Goal: Information Seeking & Learning: Learn about a topic

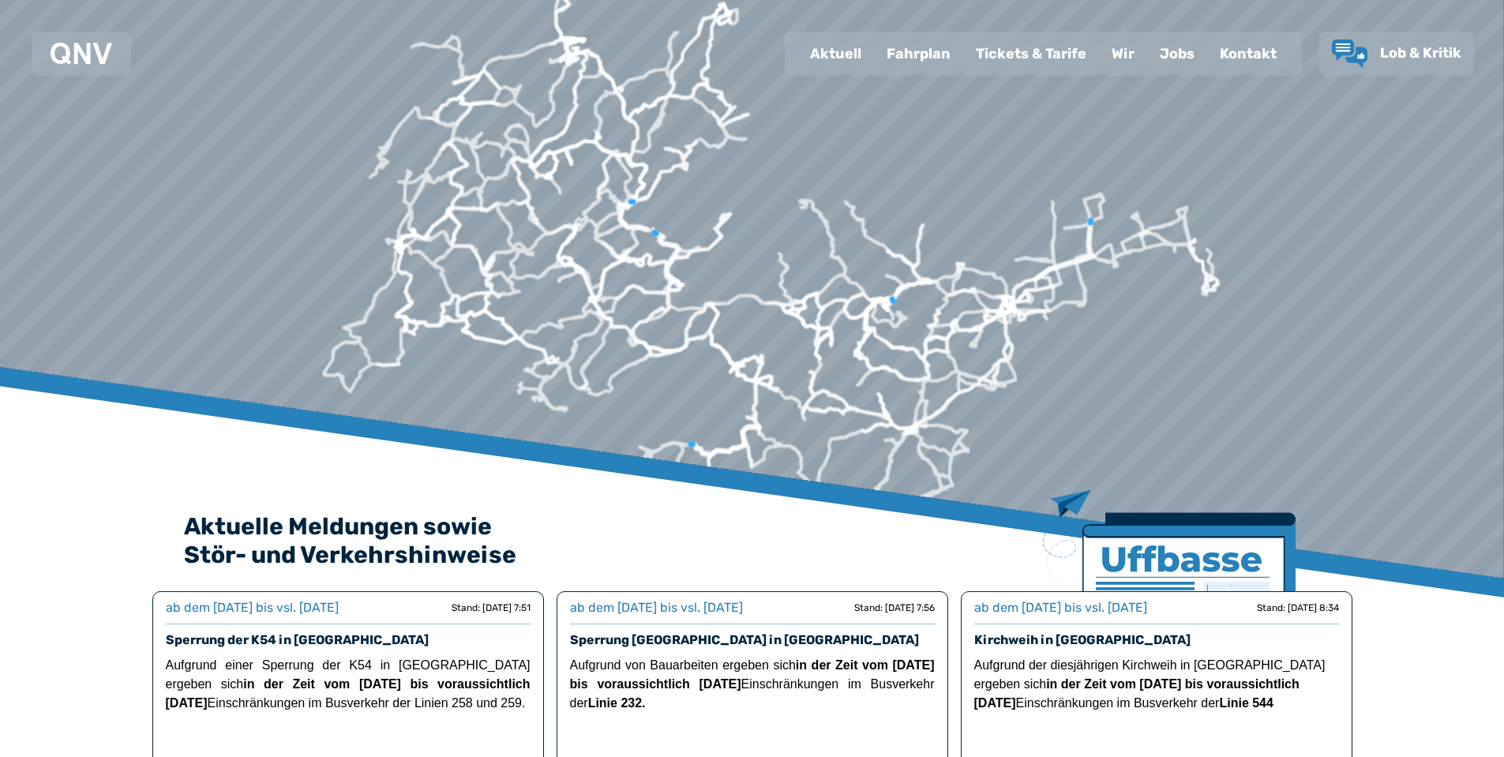
click at [921, 56] on div "Fahrplan" at bounding box center [918, 53] width 89 height 41
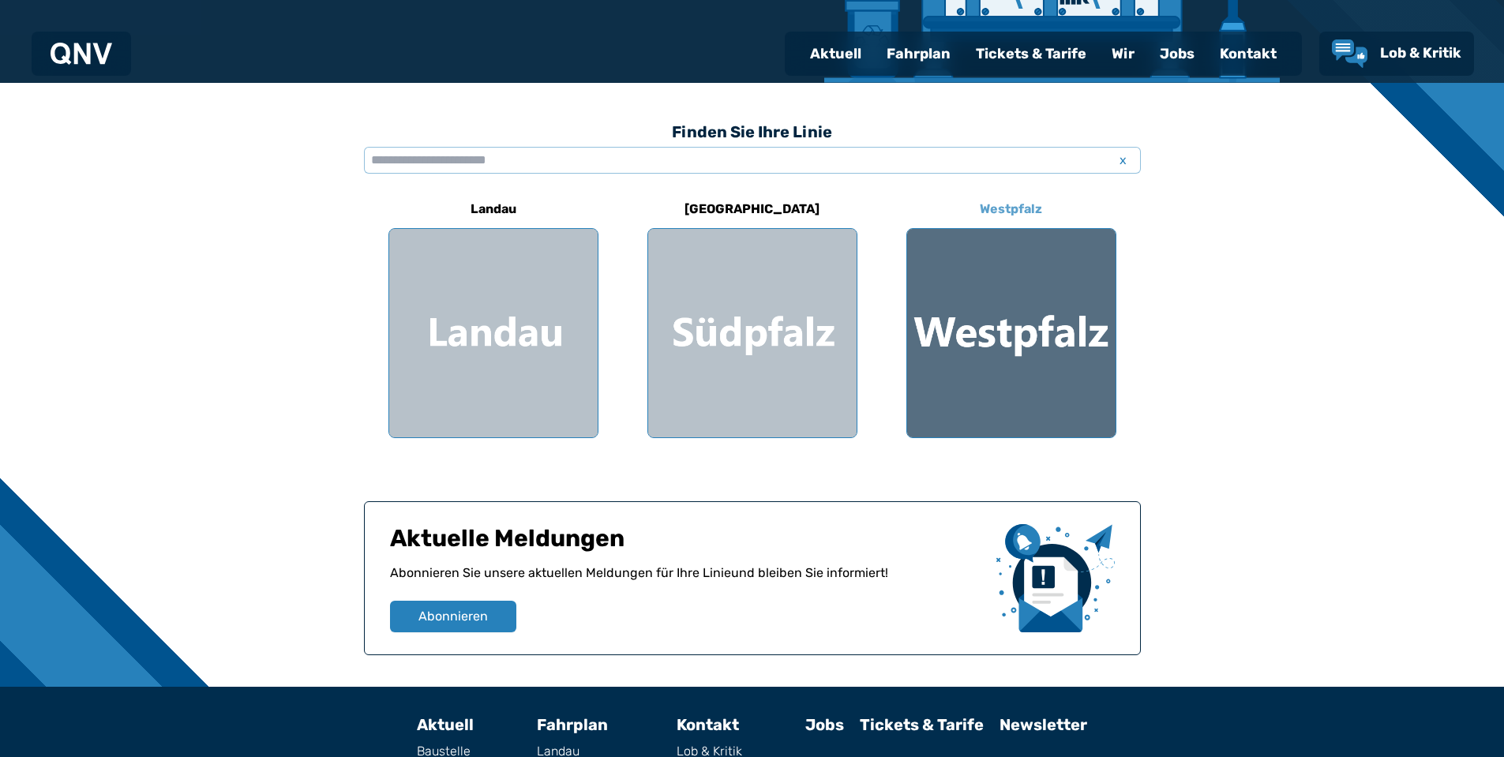
scroll to position [369, 0]
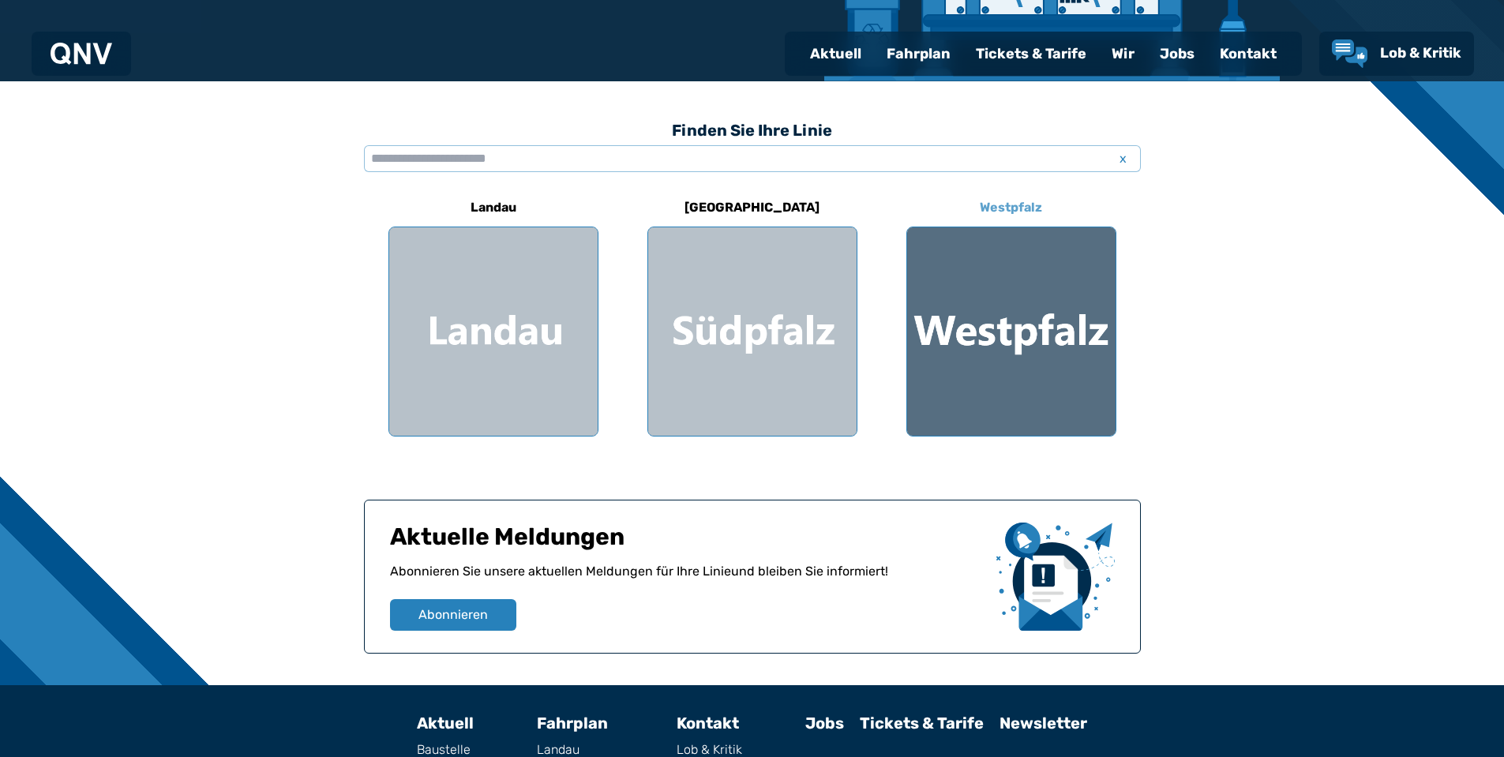
click at [1004, 341] on div at bounding box center [1011, 331] width 208 height 208
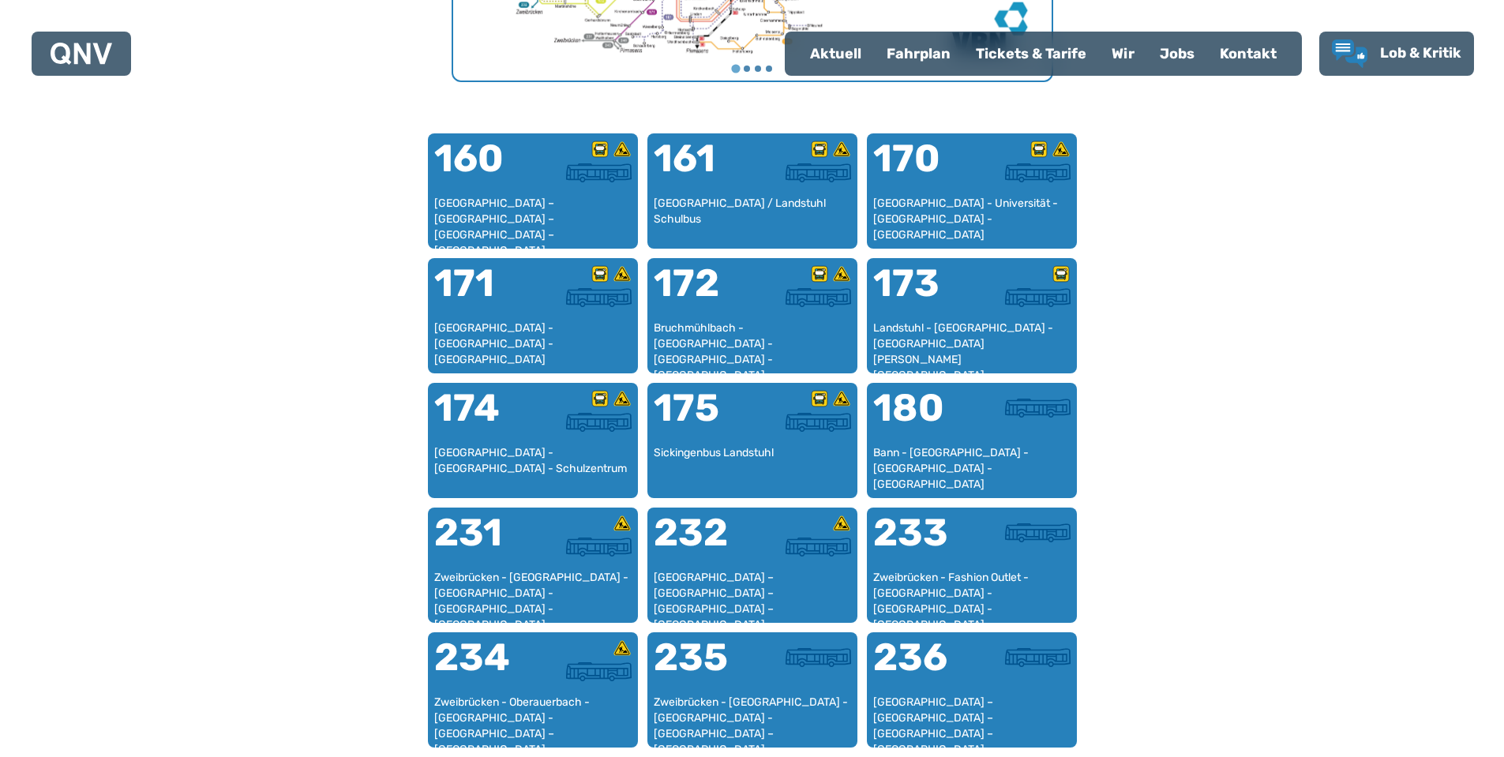
scroll to position [1013, 0]
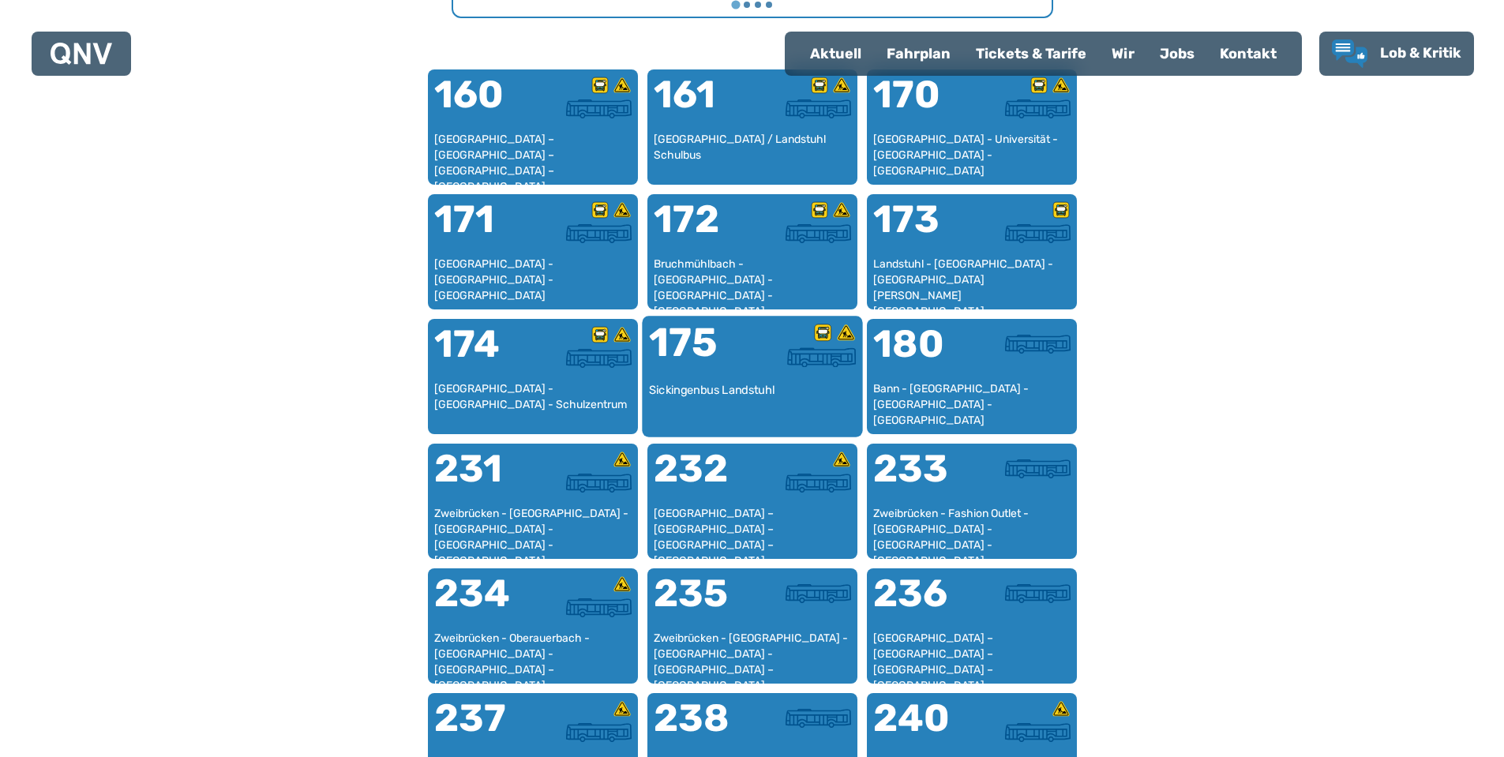
click at [705, 354] on div "175" at bounding box center [699, 352] width 103 height 59
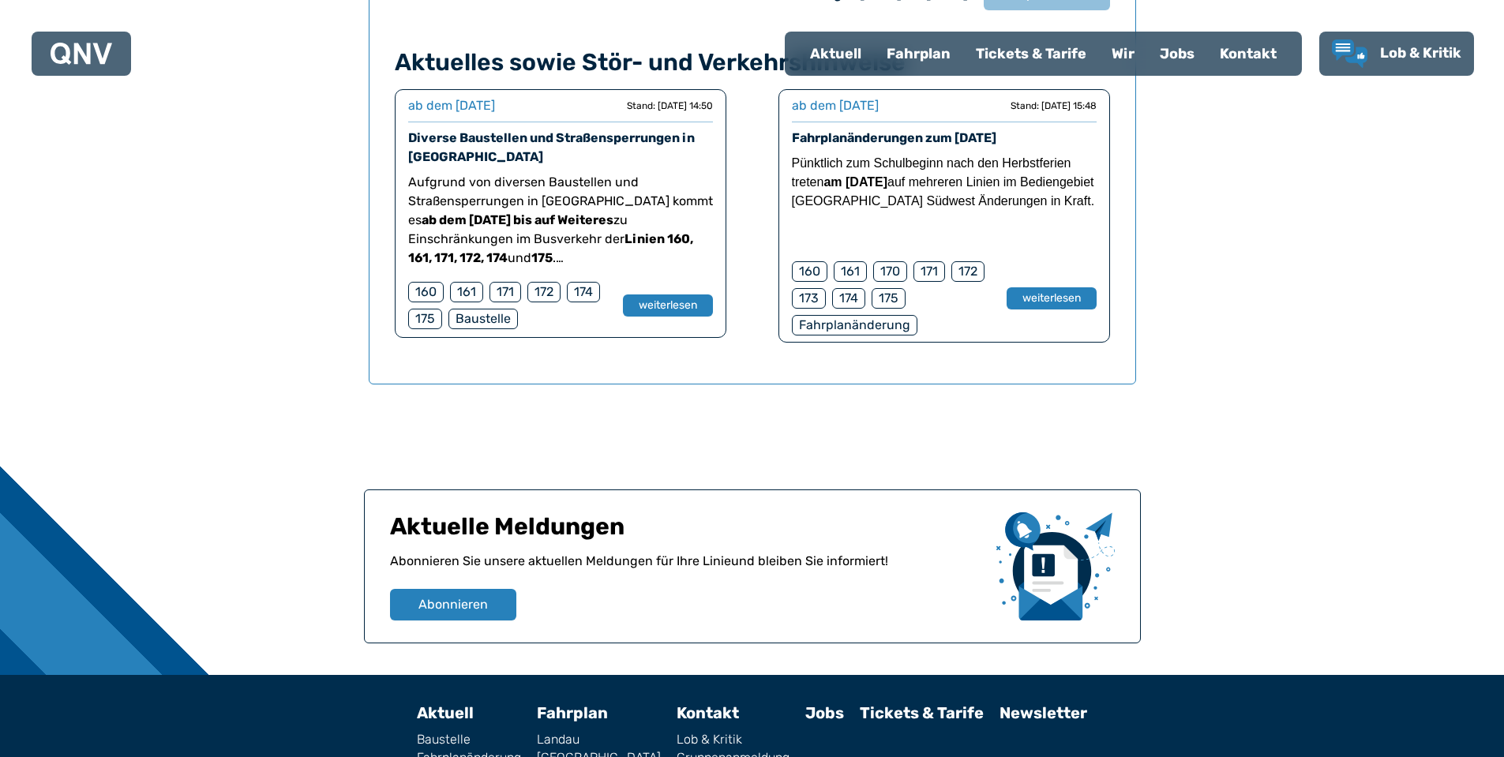
scroll to position [1304, 0]
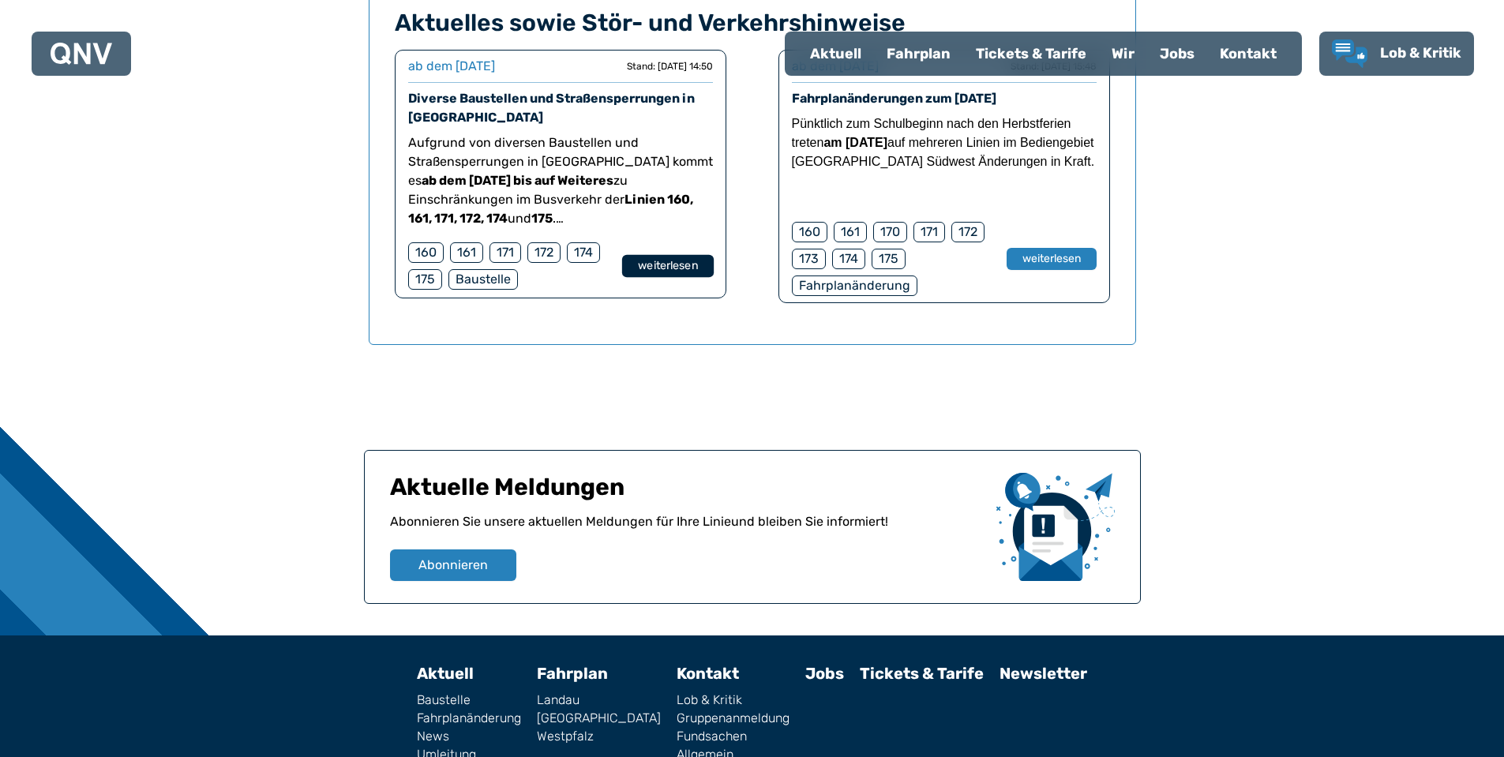
click at [655, 275] on button "weiterlesen" at bounding box center [667, 266] width 92 height 23
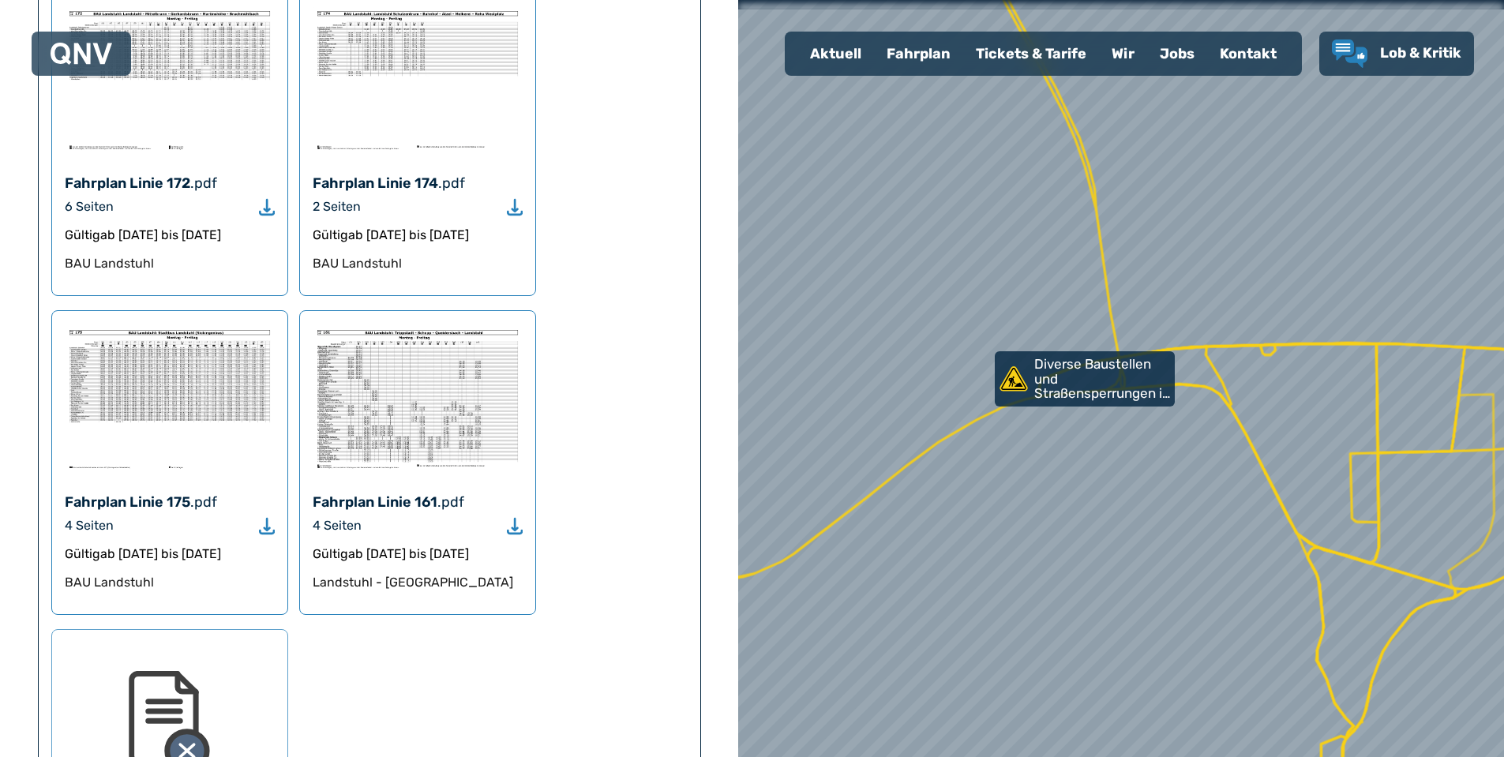
scroll to position [1316, 0]
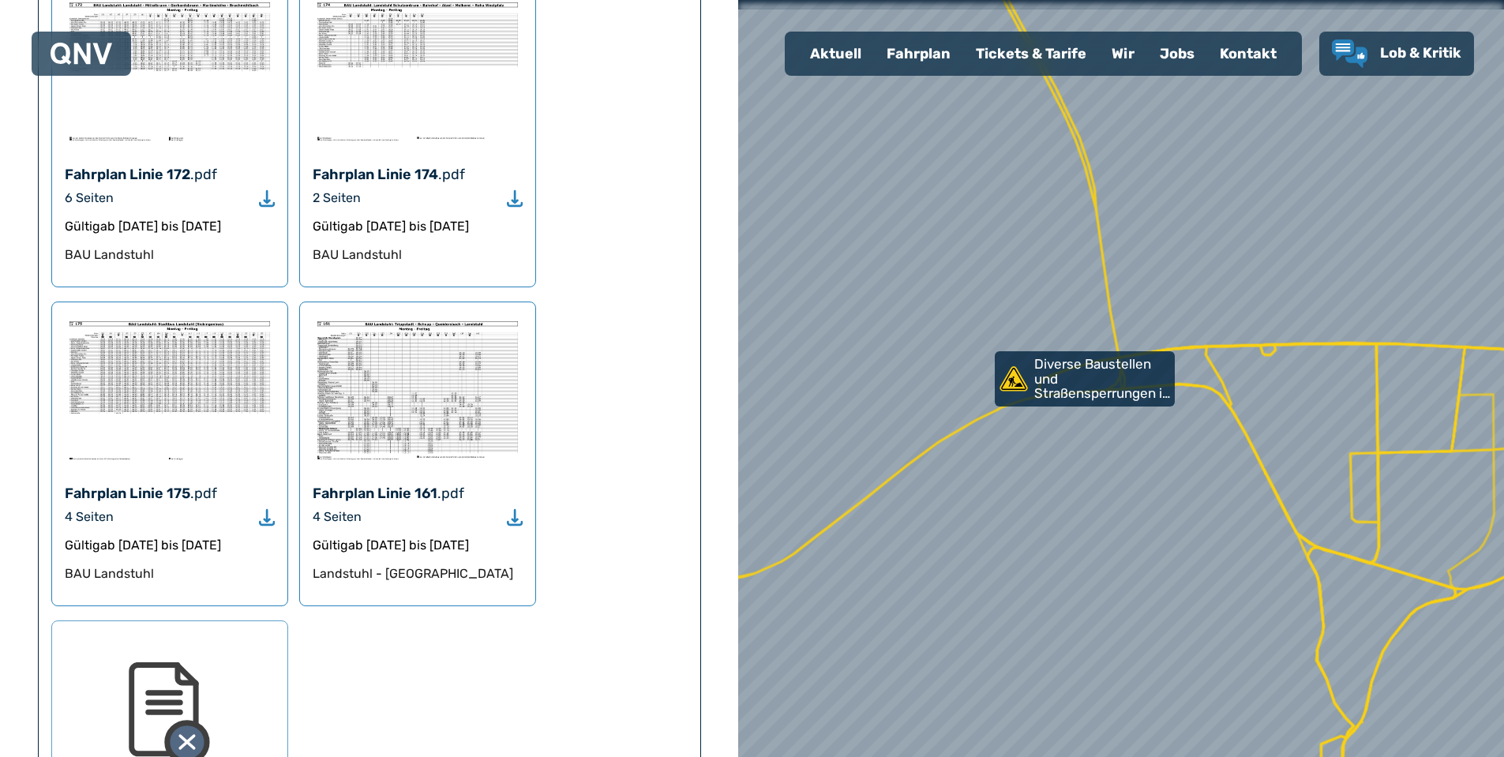
click at [166, 371] on img at bounding box center [170, 390] width 210 height 150
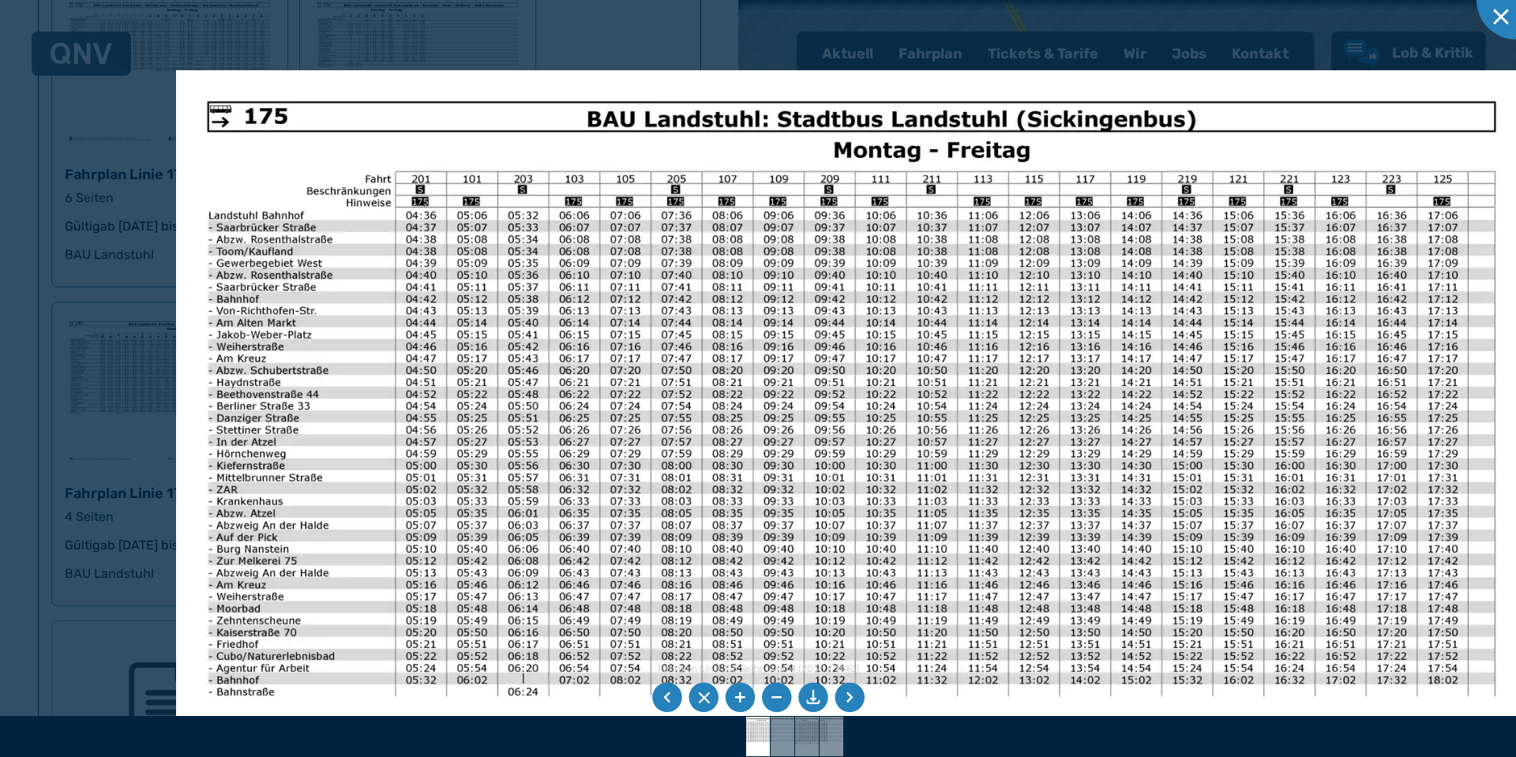
click at [655, 266] on img at bounding box center [851, 547] width 1350 height 955
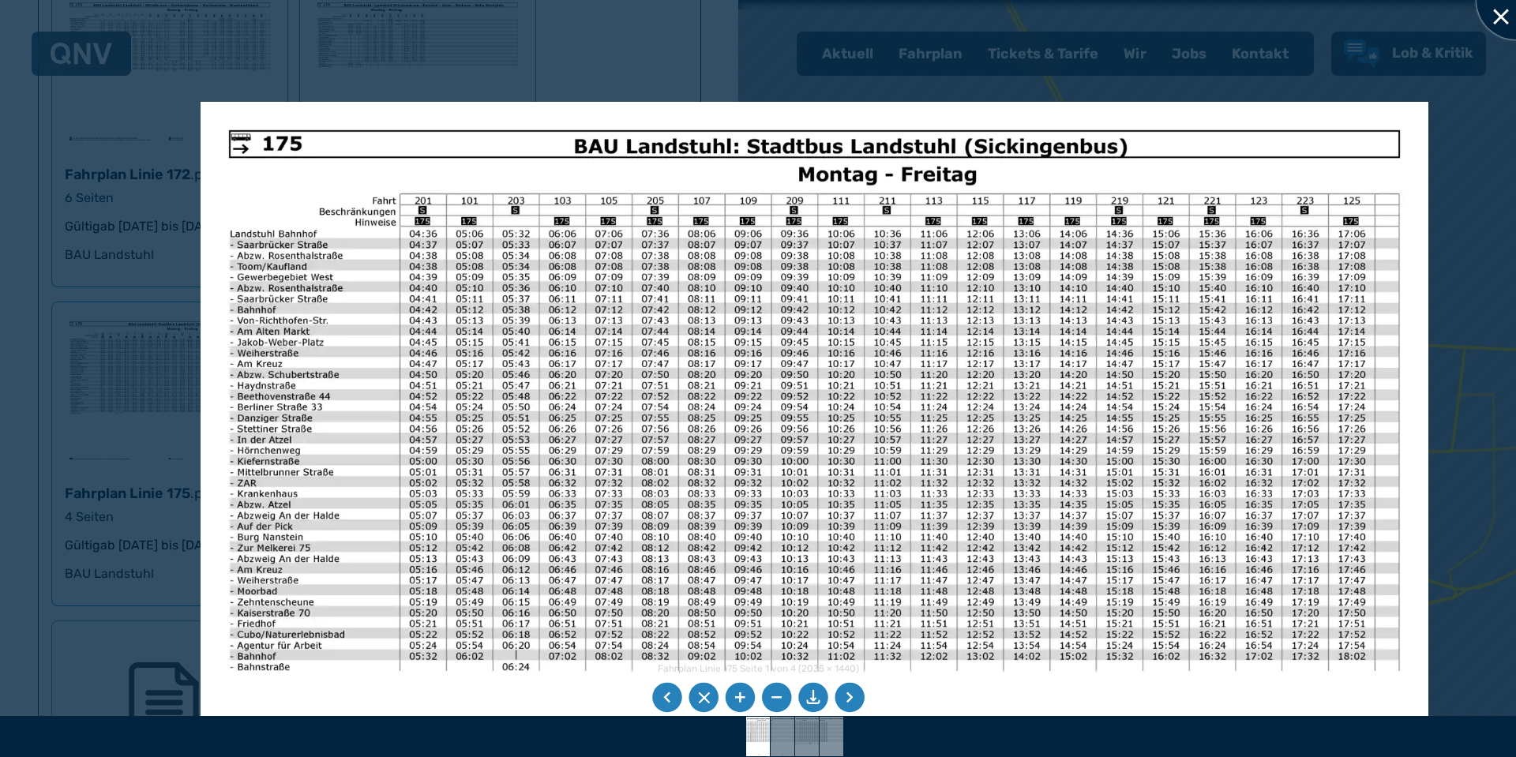
click at [1503, 36] on div at bounding box center [1515, 0] width 79 height 79
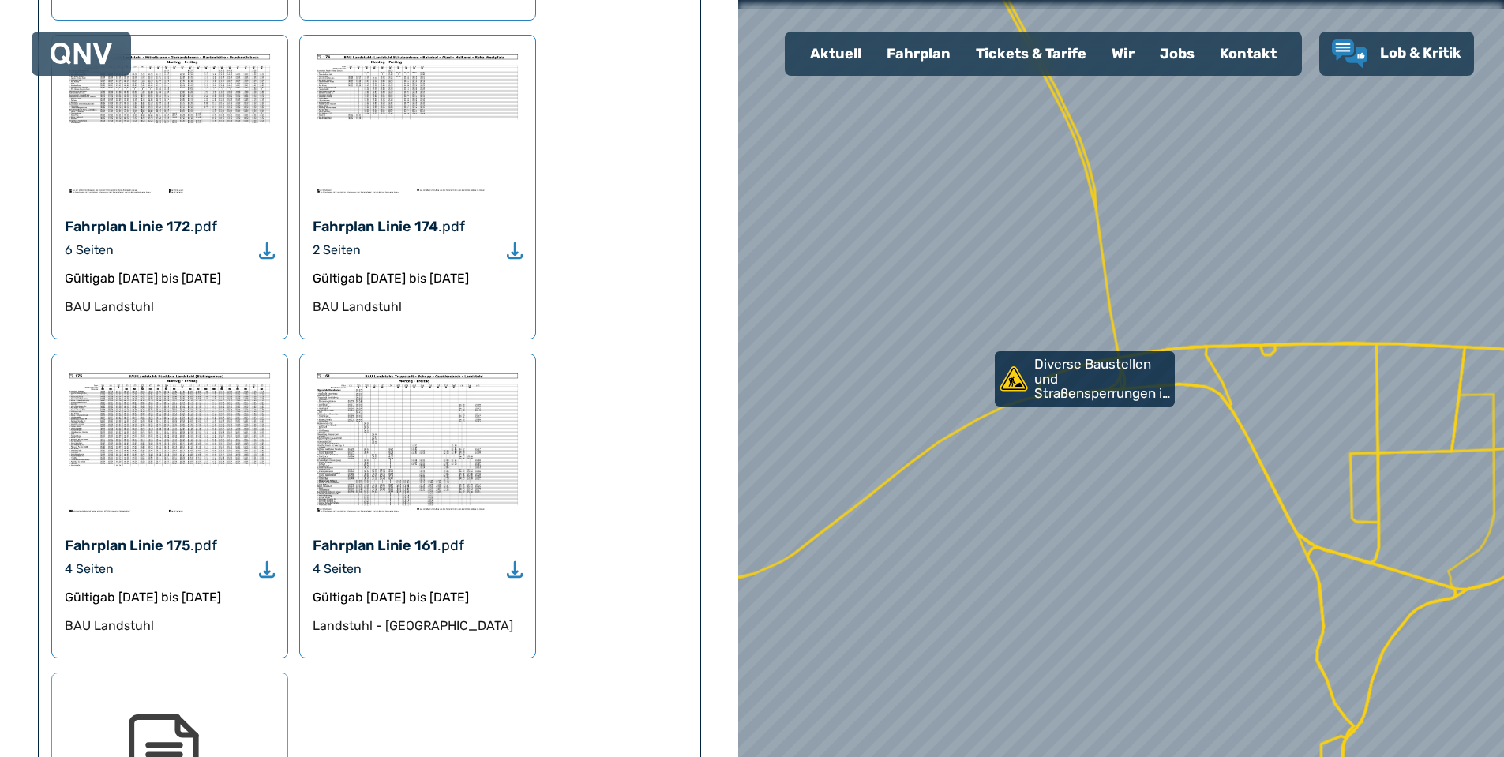
scroll to position [1263, 0]
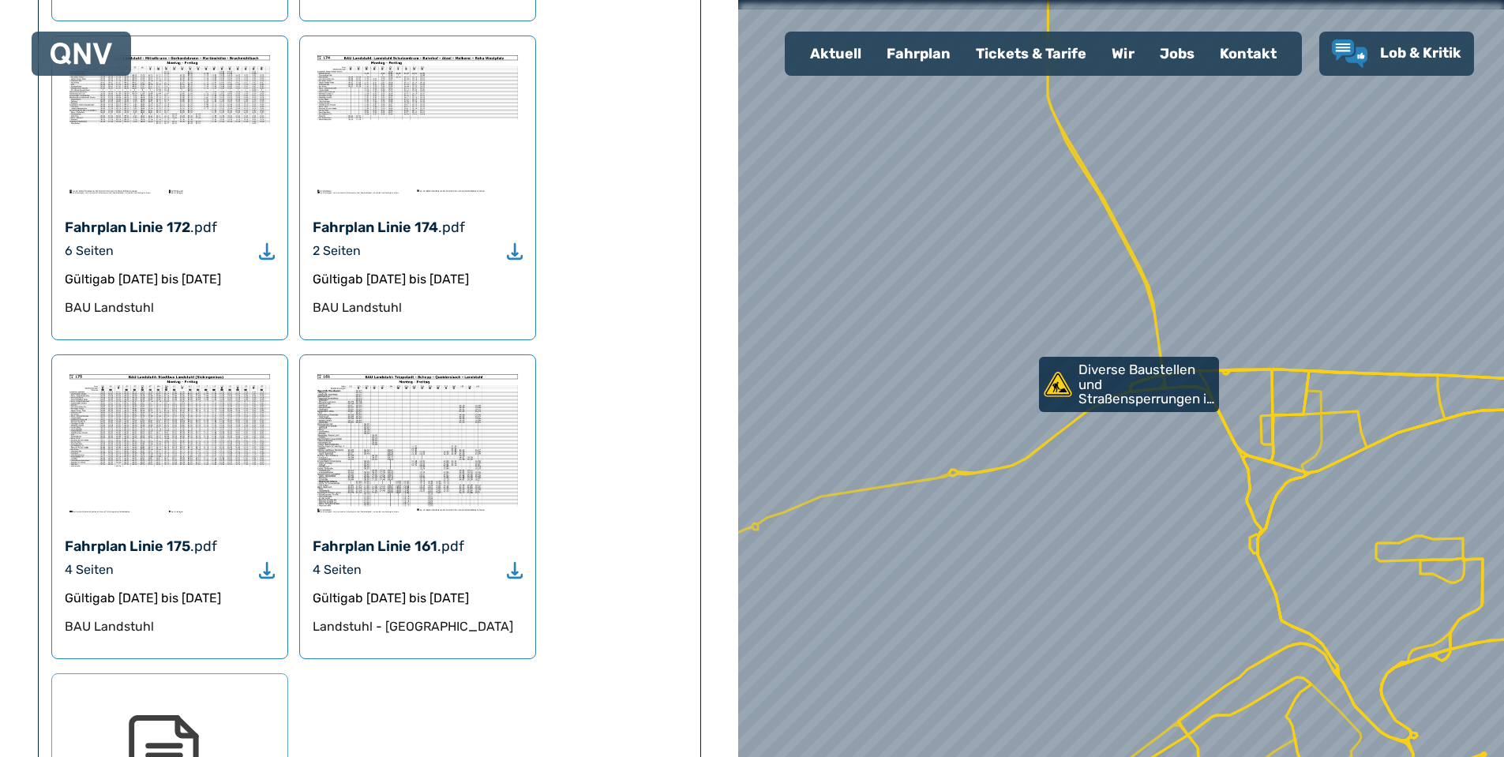
drag, startPoint x: 1337, startPoint y: 497, endPoint x: 1251, endPoint y: 448, distance: 100.1
click at [1251, 448] on div at bounding box center [1098, 367] width 919 height 909
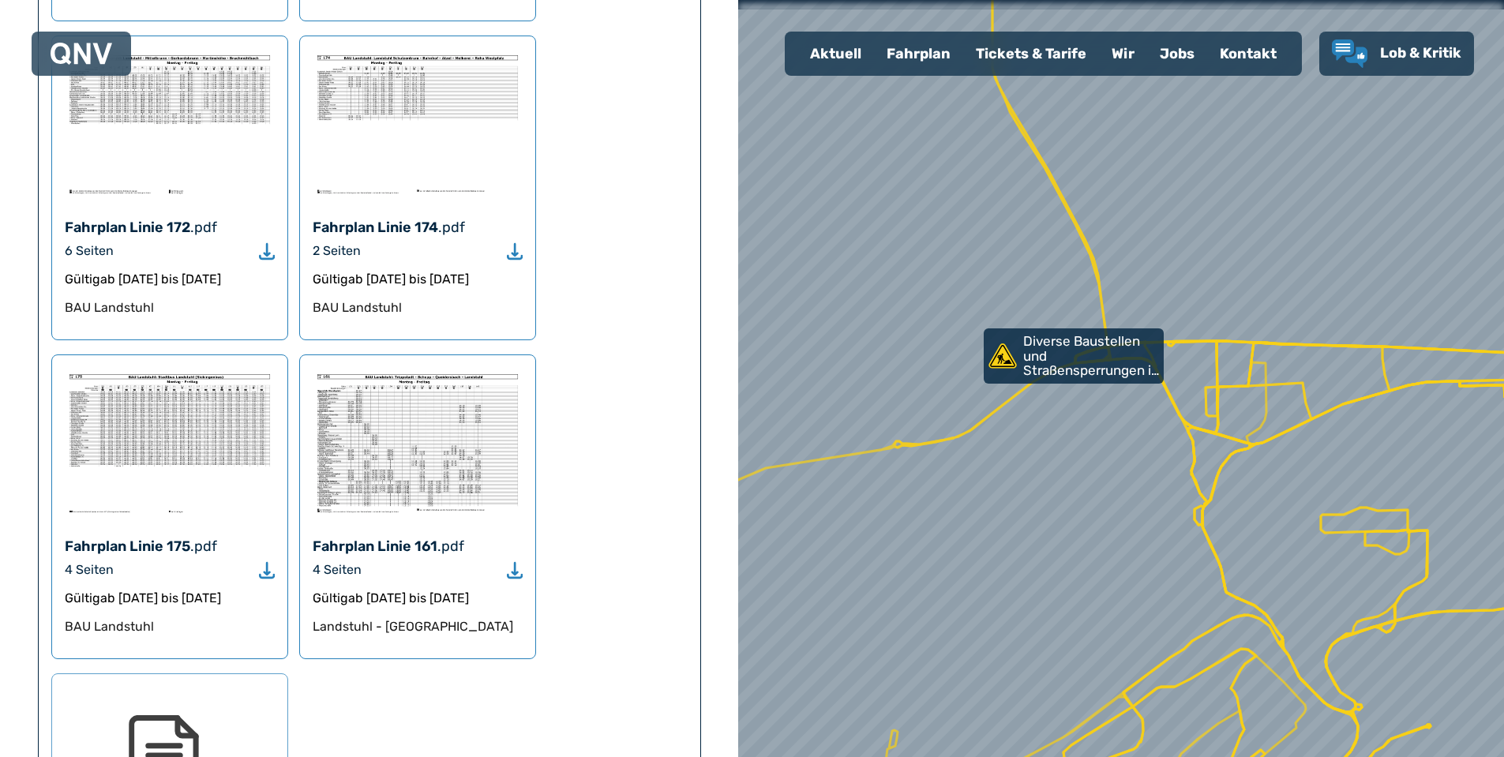
drag, startPoint x: 1023, startPoint y: 367, endPoint x: 1023, endPoint y: 393, distance: 26.1
click at [1023, 367] on p "Diverse Baustellen und Straßensperrungen in [GEOGRAPHIC_DATA]" at bounding box center [1091, 356] width 137 height 44
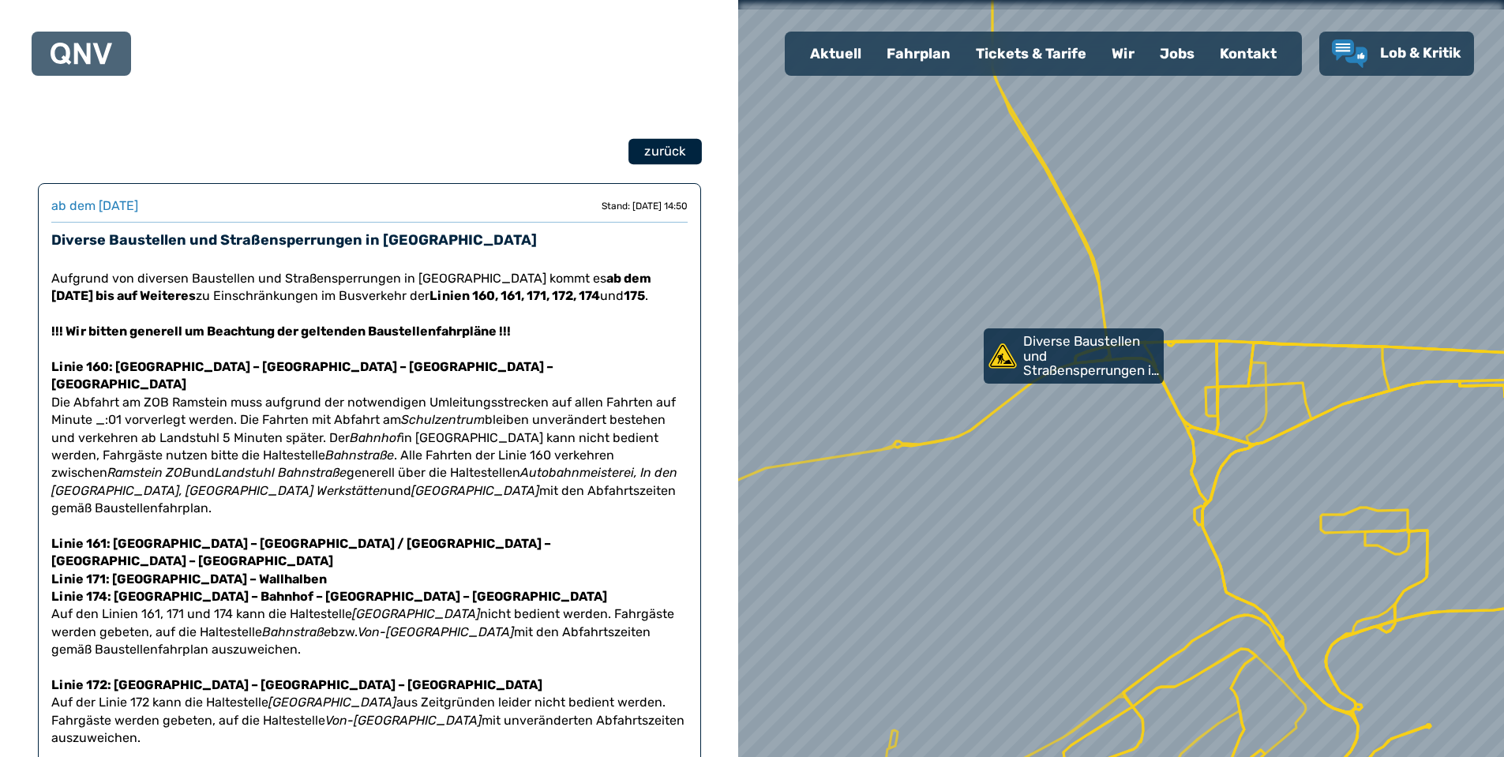
click at [677, 151] on span "zurück" at bounding box center [664, 151] width 41 height 19
select select "*"
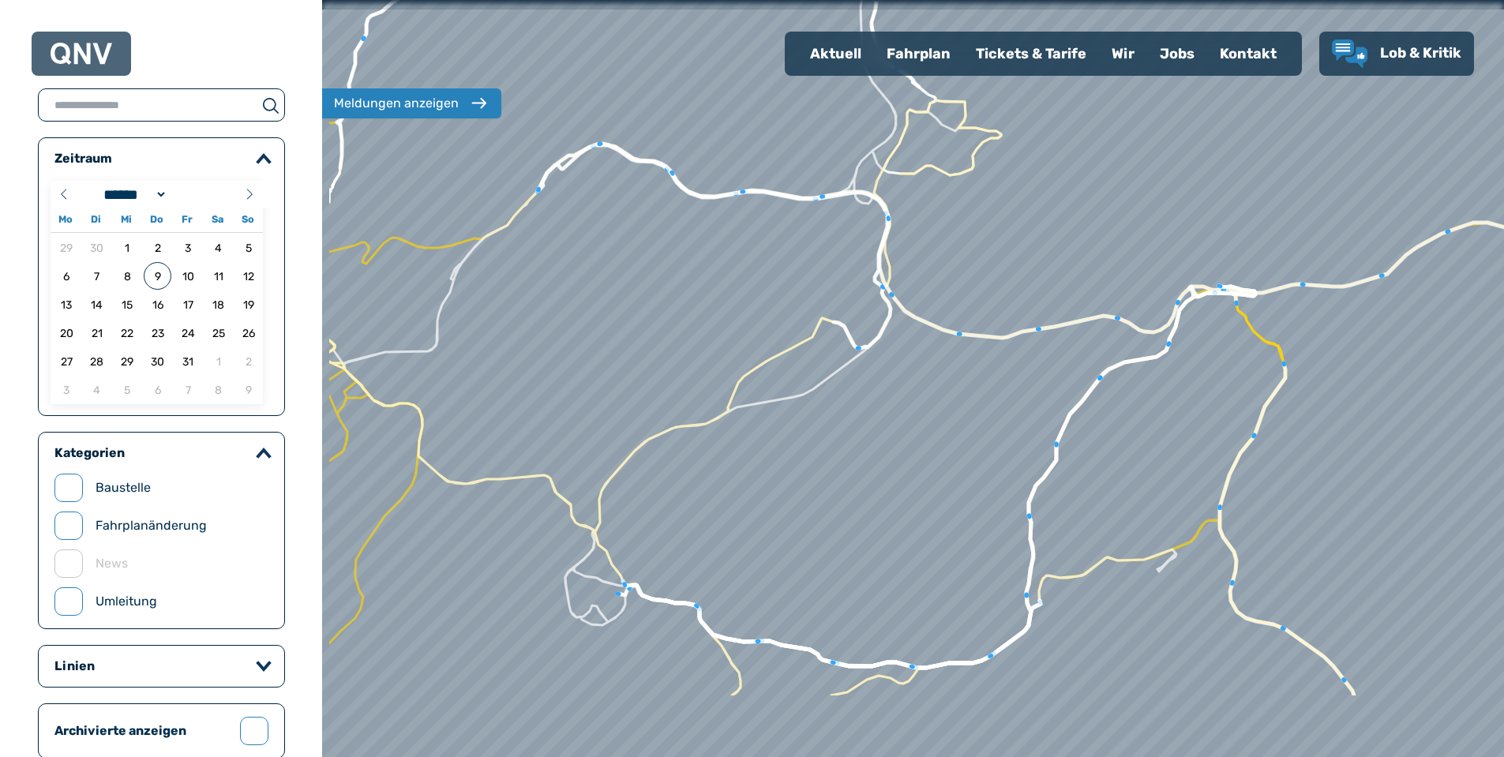
drag, startPoint x: 779, startPoint y: 629, endPoint x: 917, endPoint y: 478, distance: 204.5
click at [917, 478] on div at bounding box center [913, 378] width 1418 height 909
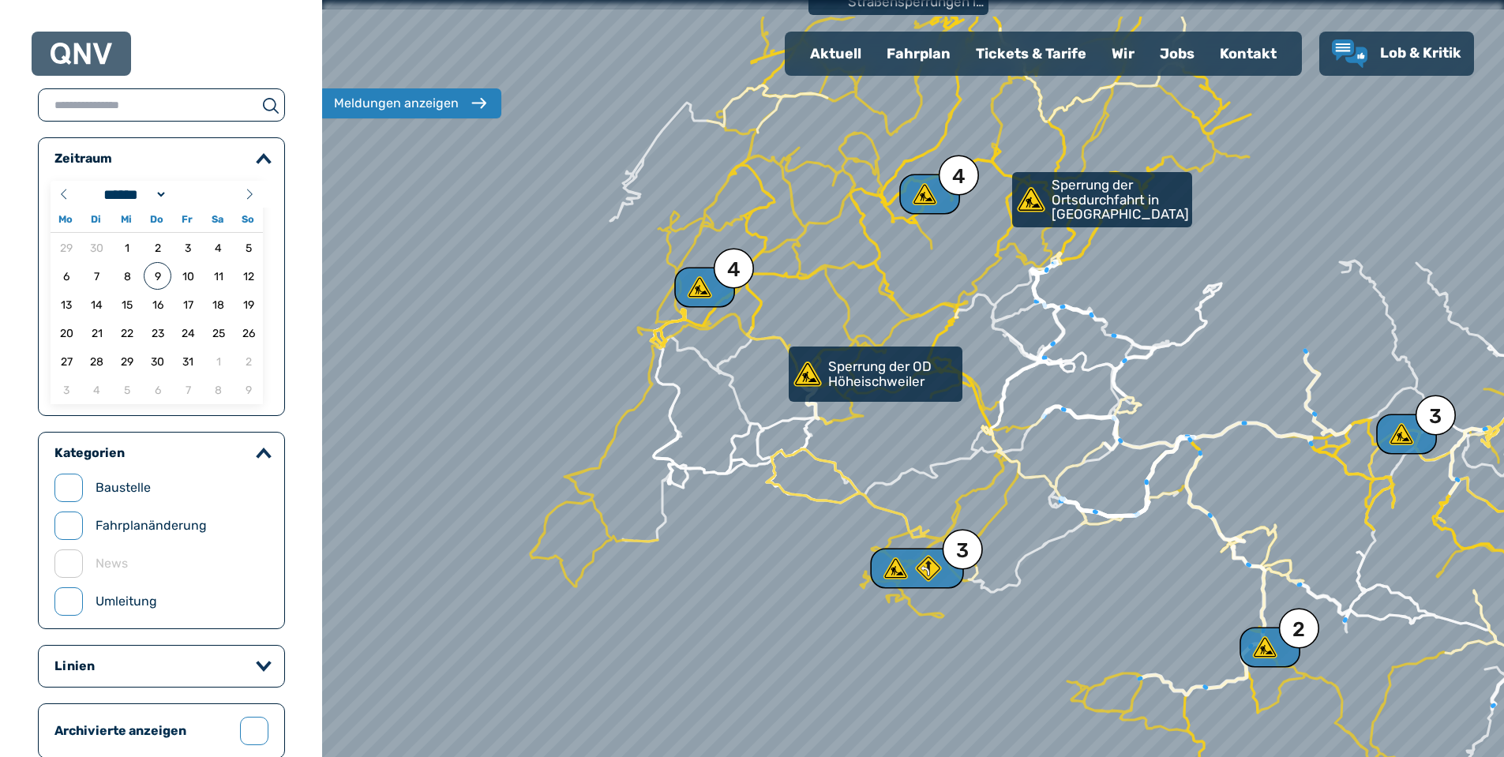
drag, startPoint x: 779, startPoint y: 565, endPoint x: 898, endPoint y: 636, distance: 138.5
click at [898, 636] on div at bounding box center [913, 378] width 1418 height 909
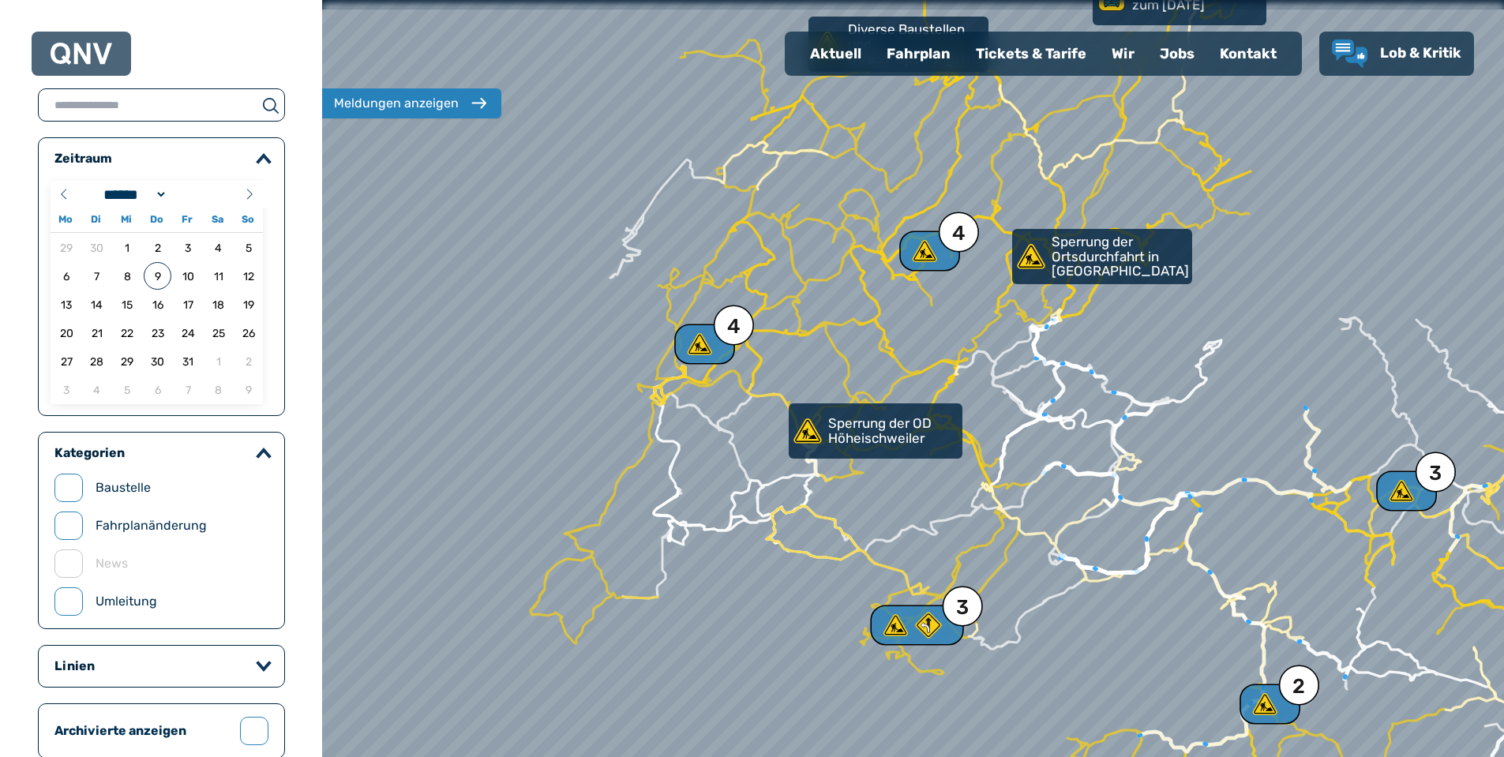
drag, startPoint x: 827, startPoint y: 523, endPoint x: 823, endPoint y: 553, distance: 30.3
click at [823, 553] on div at bounding box center [913, 415] width 1418 height 909
